Goal: Task Accomplishment & Management: Manage account settings

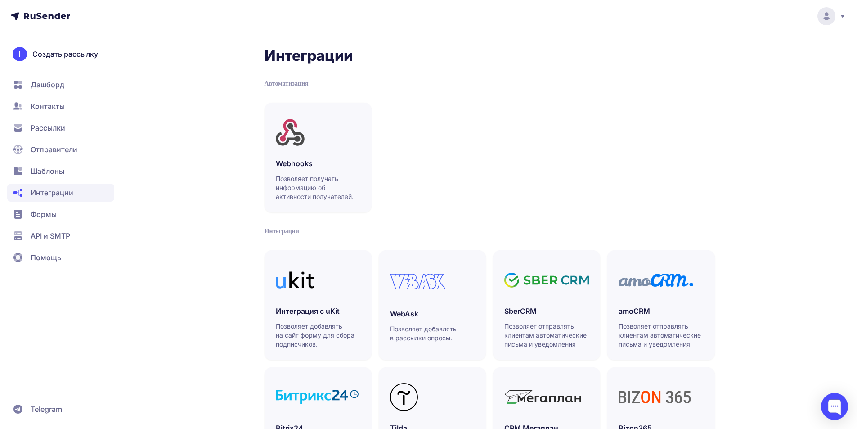
click at [60, 149] on span "Отправители" at bounding box center [54, 149] width 47 height 11
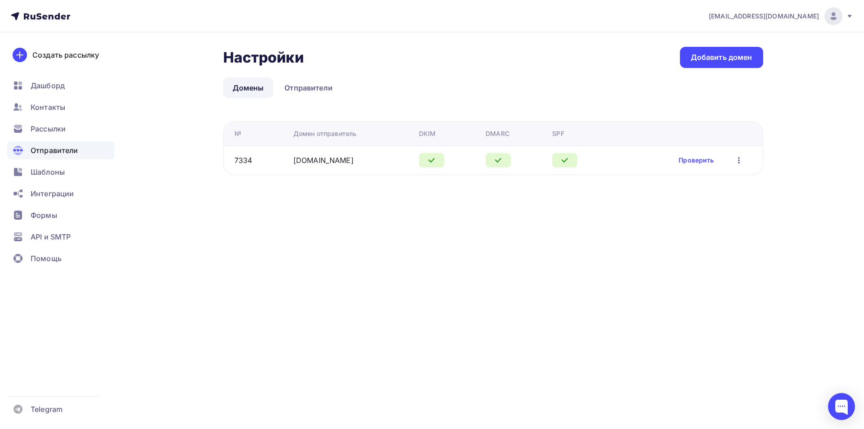
click at [849, 18] on icon at bounding box center [849, 16] width 7 height 7
click at [644, 27] on nav "[EMAIL_ADDRESS][DOMAIN_NAME] Аккаунт Тарифы Выйти Создать рассылку [GEOGRAPHIC_…" at bounding box center [432, 16] width 864 height 32
